Goal: Check status

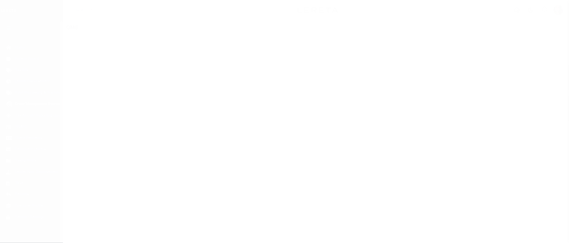
scroll to position [1, 0]
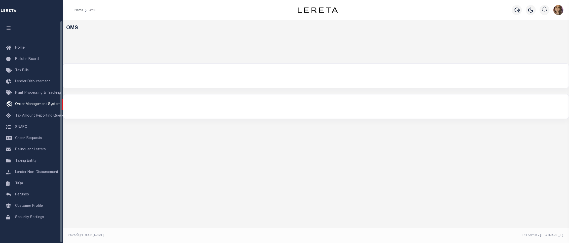
select select "200"
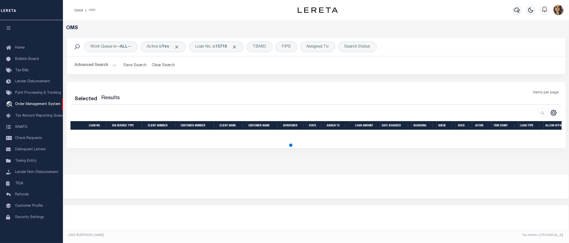
select select "200"
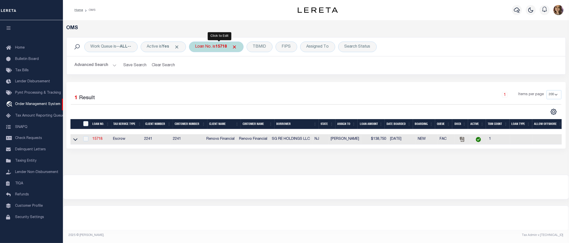
click at [215, 46] on div "Loan No. is 15718" at bounding box center [216, 47] width 55 height 11
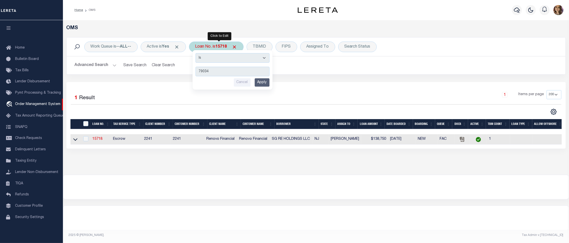
type input "790345"
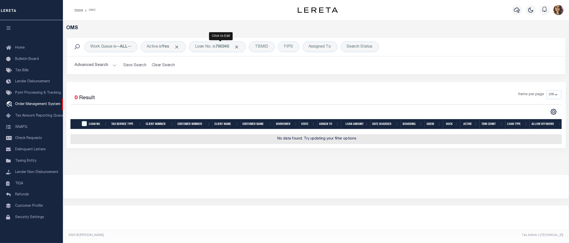
click at [217, 71] on div "Work Queue is --ALL-- Active is Yes Loan No. is 790345 TBMID FIPS Assigned To S…" at bounding box center [316, 55] width 500 height 37
click at [164, 48] on b "Yes" at bounding box center [165, 47] width 7 height 4
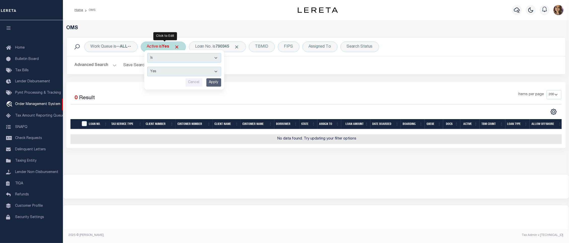
click at [167, 73] on select "Yes No" at bounding box center [184, 72] width 74 height 10
select select "false"
click at [148, 67] on select "Yes No" at bounding box center [184, 72] width 74 height 10
click at [213, 82] on input "Apply" at bounding box center [214, 82] width 15 height 8
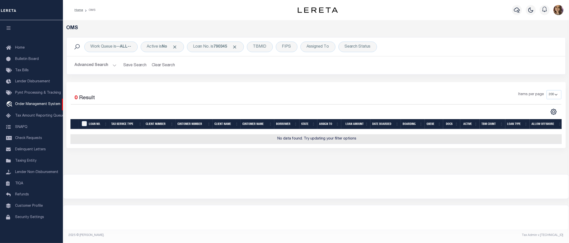
click at [256, 185] on div at bounding box center [316, 187] width 506 height 24
